Goal: Information Seeking & Learning: Check status

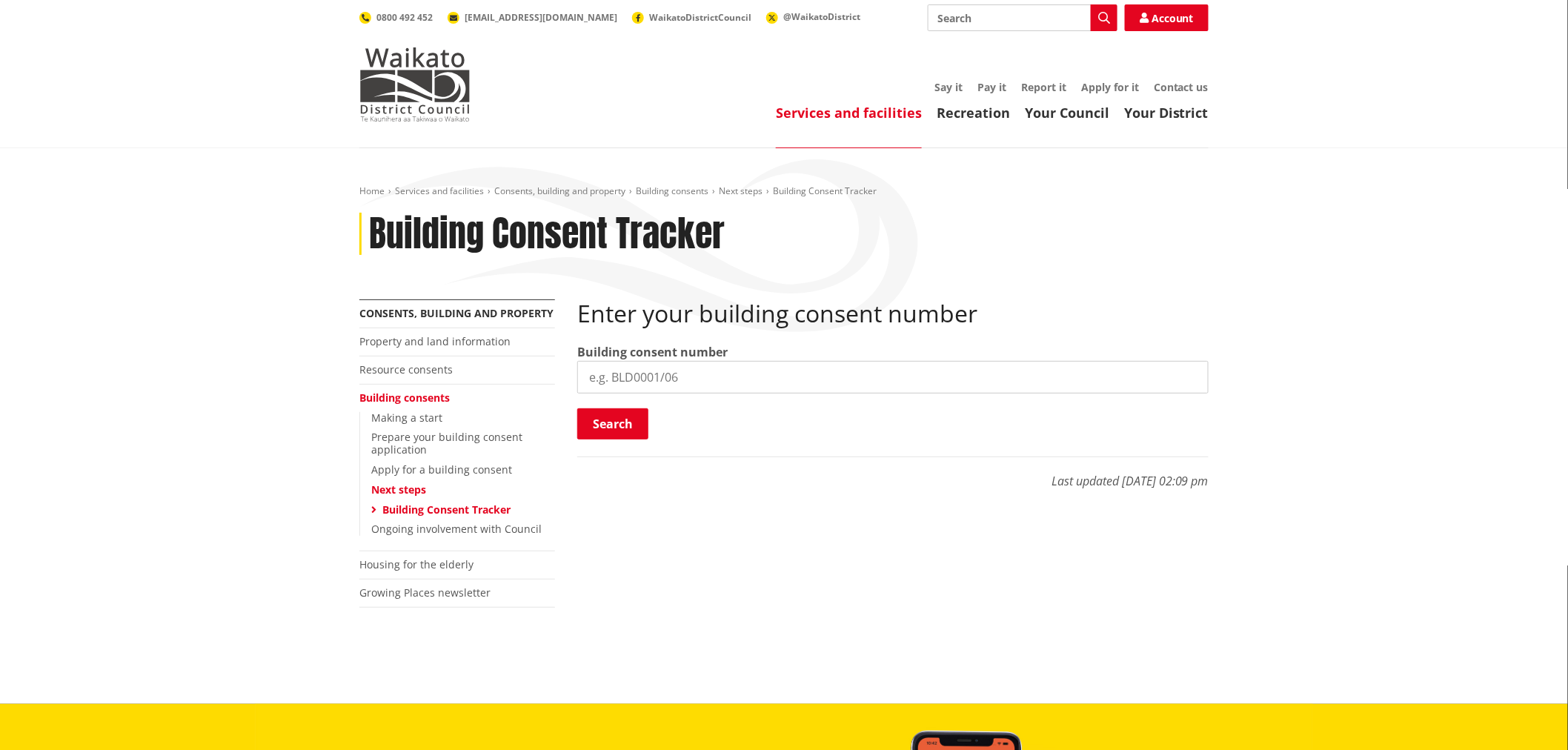
click at [676, 362] on input "search" at bounding box center [893, 377] width 632 height 33
paste input "BLD0260/26"
type input "BLD0260/26"
click at [625, 423] on button "Search" at bounding box center [613, 423] width 71 height 31
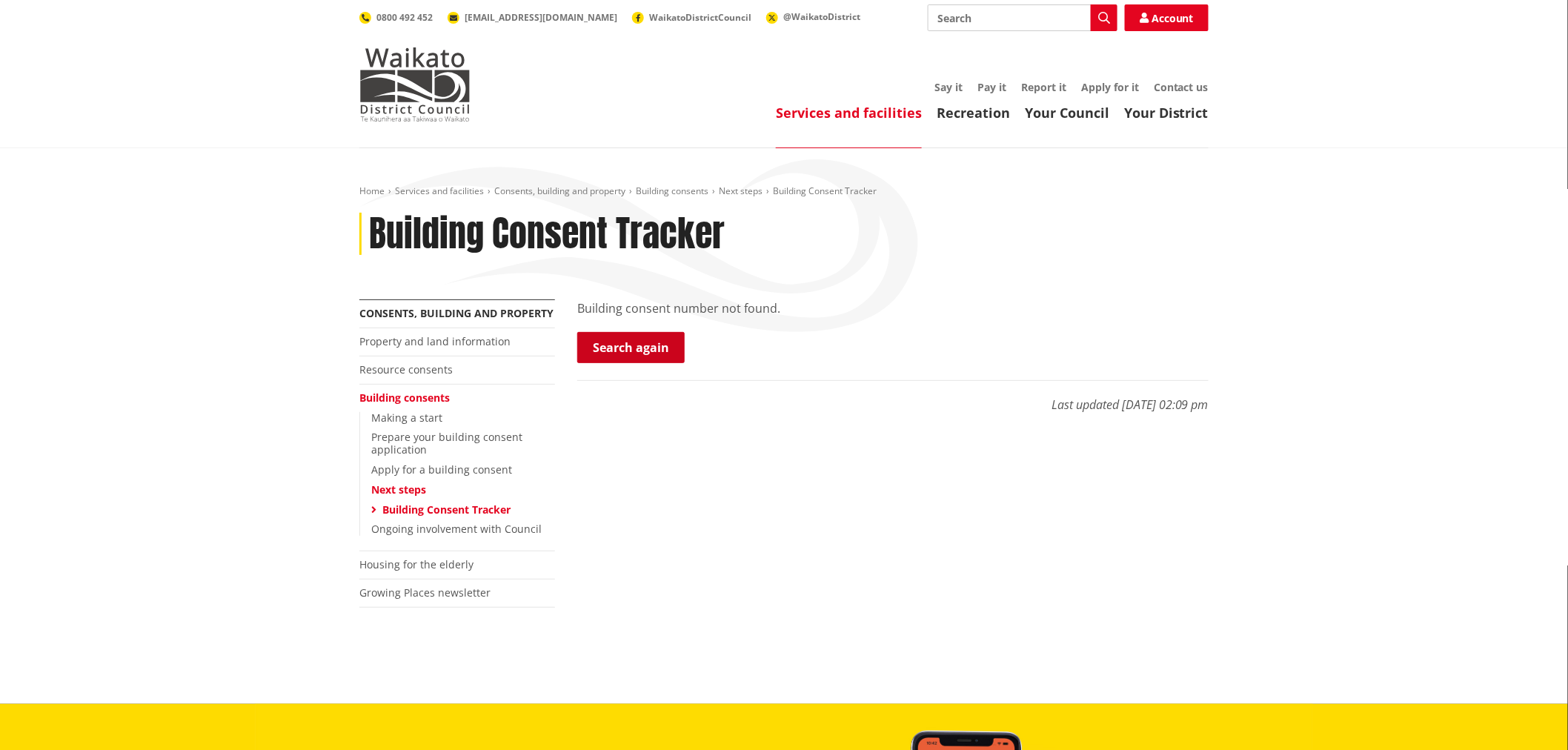
click at [625, 354] on link "Search again" at bounding box center [631, 347] width 108 height 31
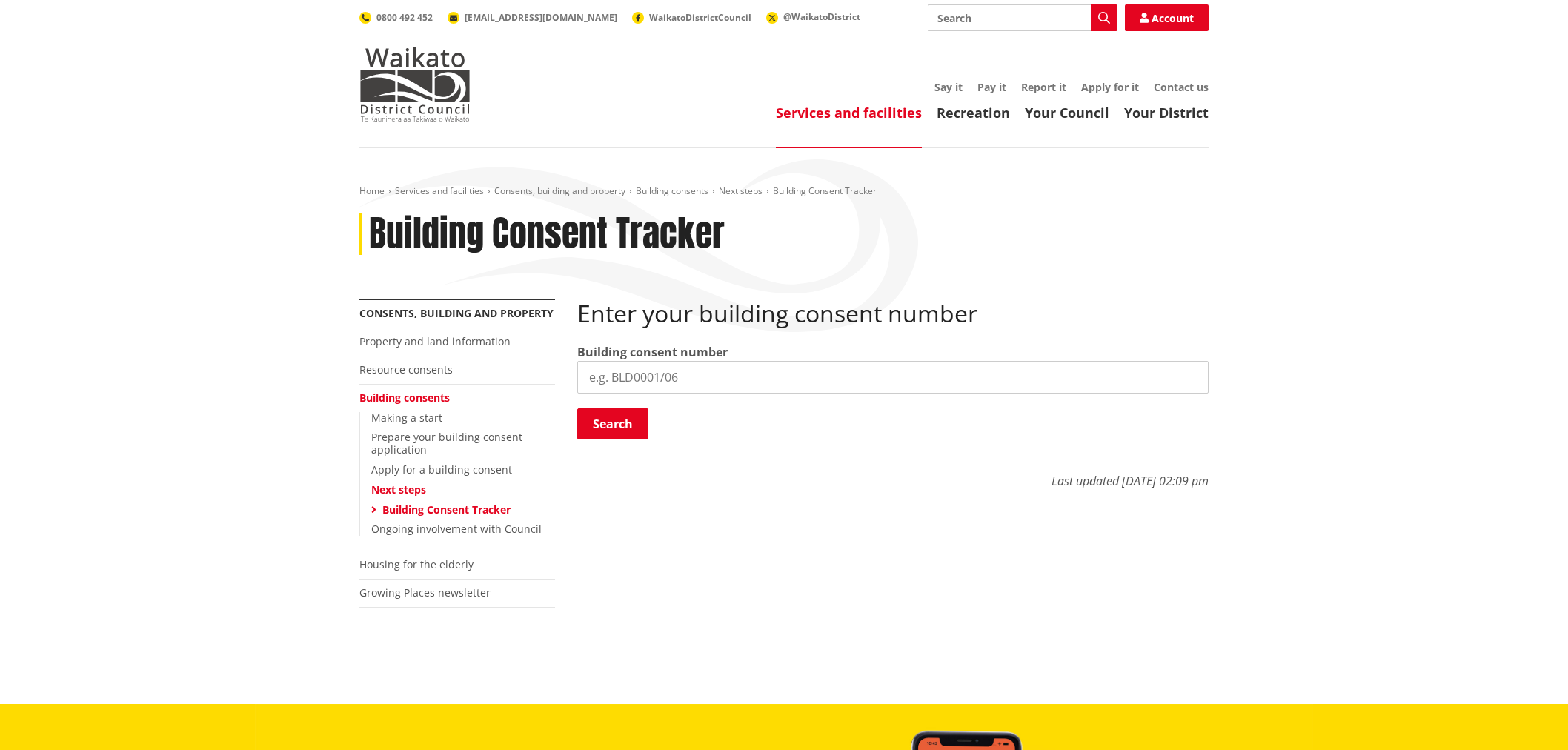
click at [645, 384] on input "search" at bounding box center [893, 377] width 632 height 33
type input "BLD0260/26"
click at [632, 413] on button "Search" at bounding box center [613, 423] width 71 height 31
